Goal: Information Seeking & Learning: Learn about a topic

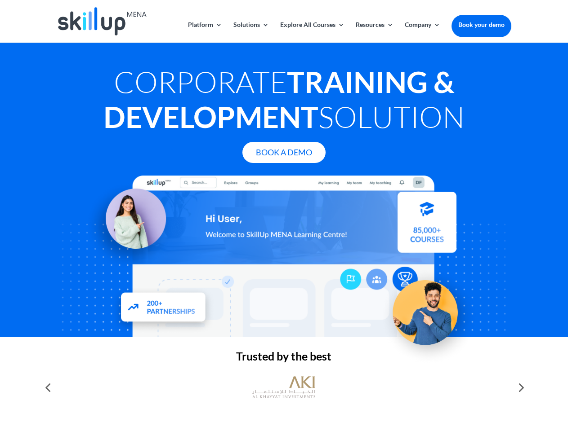
click at [284, 216] on div at bounding box center [284, 257] width 454 height 162
click at [250, 32] on link "Solutions" at bounding box center [251, 32] width 36 height 21
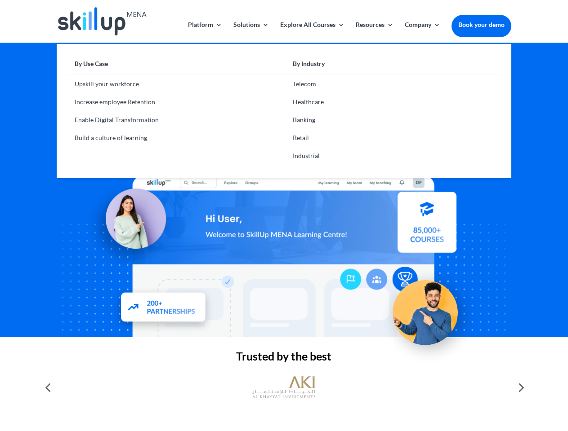
click at [311, 32] on link "Explore All Courses" at bounding box center [312, 32] width 64 height 21
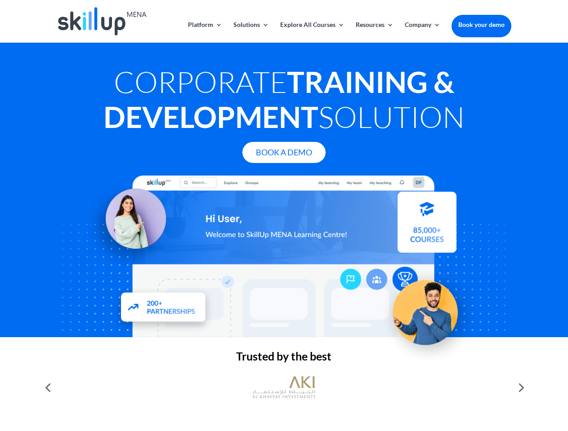
click at [373, 32] on link "Resources" at bounding box center [375, 32] width 38 height 21
click at [422, 32] on link "Company" at bounding box center [423, 32] width 36 height 21
click at [284, 388] on img at bounding box center [283, 387] width 63 height 31
